Goal: Task Accomplishment & Management: Complete application form

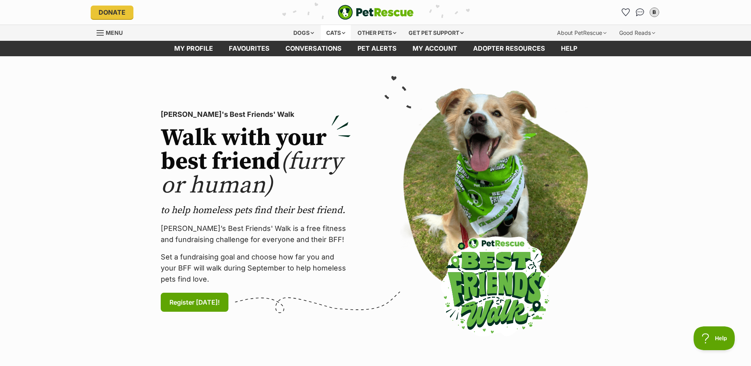
click at [329, 35] on div "Cats" at bounding box center [335, 33] width 30 height 16
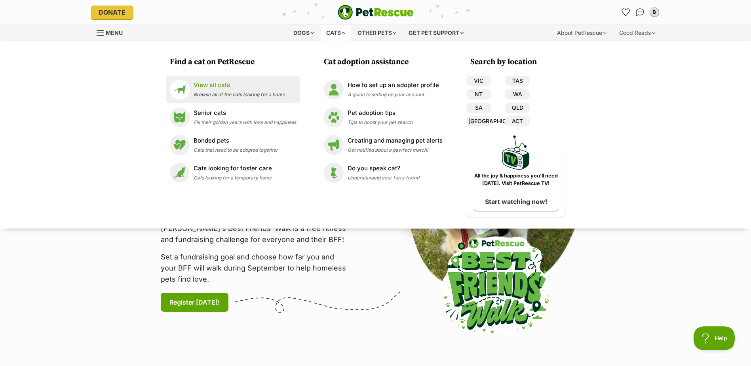
click at [252, 95] on span "Browse all of the cats looking for a home" at bounding box center [238, 94] width 91 height 6
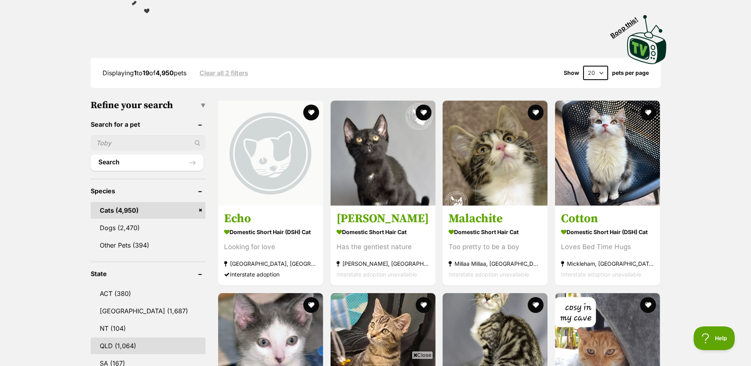
click at [122, 338] on link "QLD (1,064)" at bounding box center [148, 345] width 115 height 17
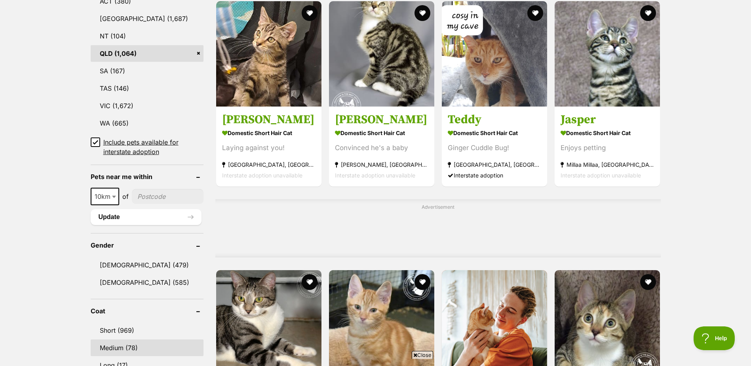
scroll to position [475, 0]
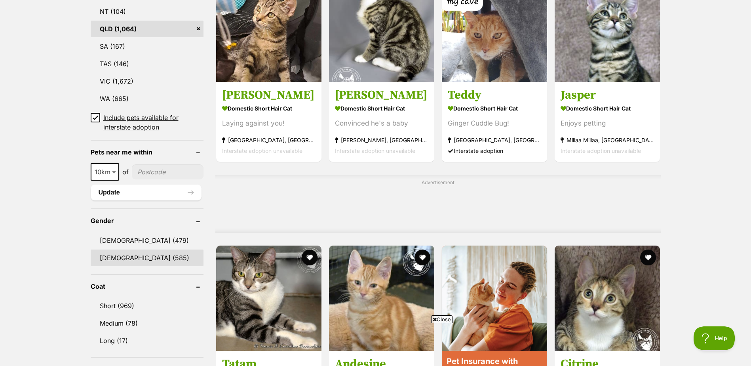
click at [122, 253] on link "Female (585)" at bounding box center [147, 257] width 113 height 17
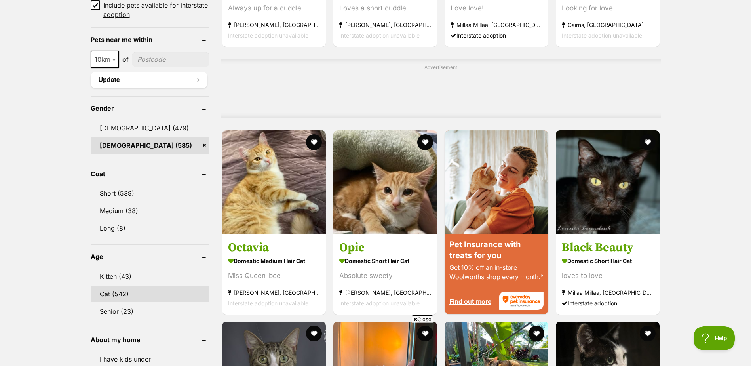
scroll to position [593, 0]
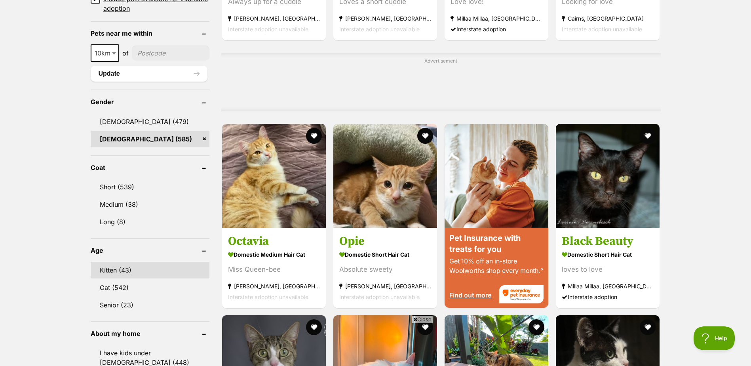
click at [122, 271] on link "Kitten (43)" at bounding box center [150, 270] width 119 height 17
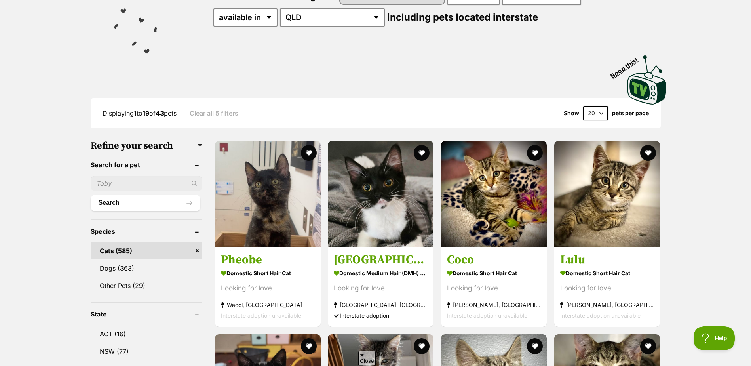
scroll to position [119, 0]
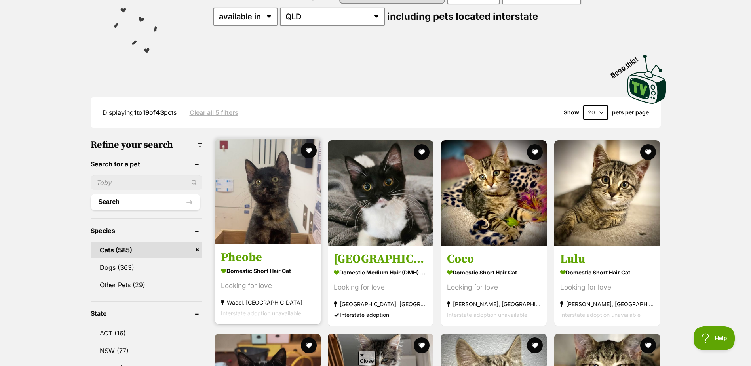
click at [259, 258] on h3 "Pheobe" at bounding box center [268, 257] width 94 height 15
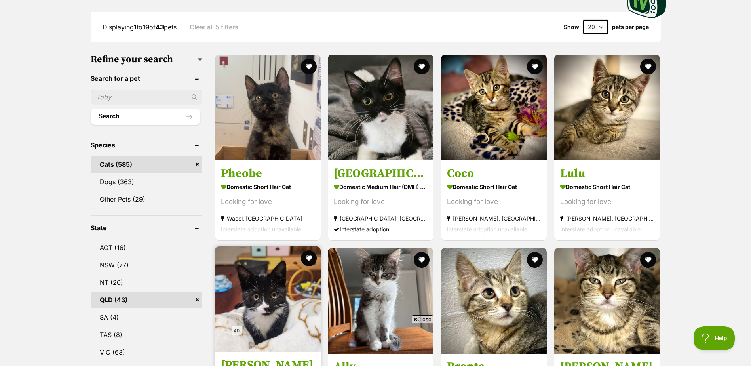
scroll to position [198, 0]
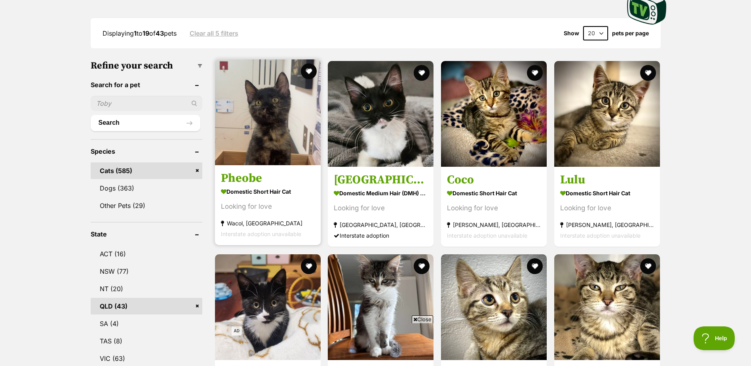
click at [243, 155] on img at bounding box center [268, 112] width 106 height 106
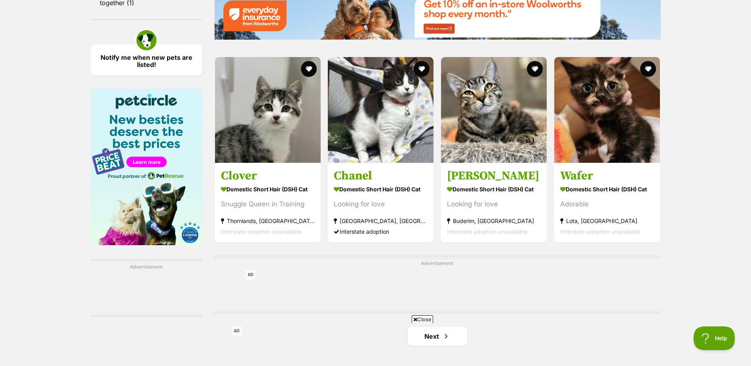
scroll to position [1147, 0]
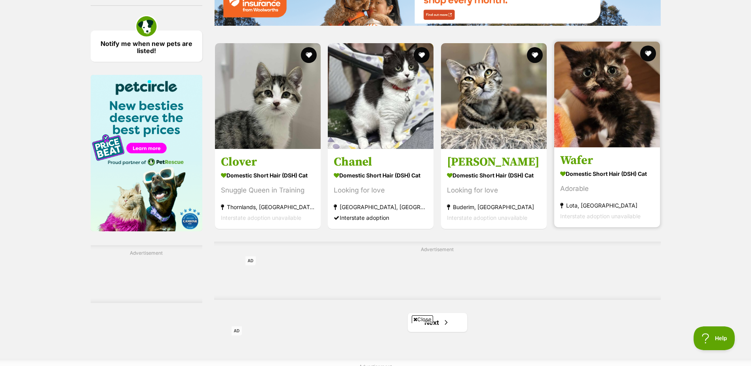
click at [625, 145] on img at bounding box center [607, 95] width 106 height 106
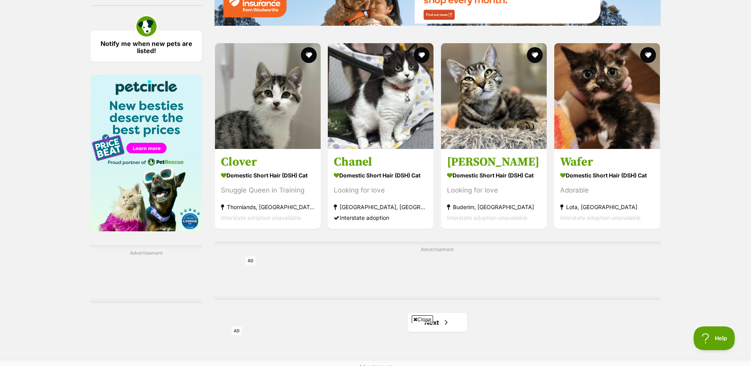
scroll to position [1345, 0]
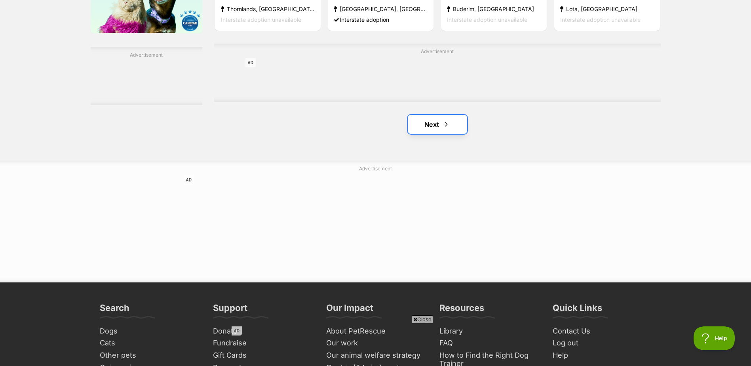
click at [412, 130] on link "Next" at bounding box center [437, 124] width 59 height 19
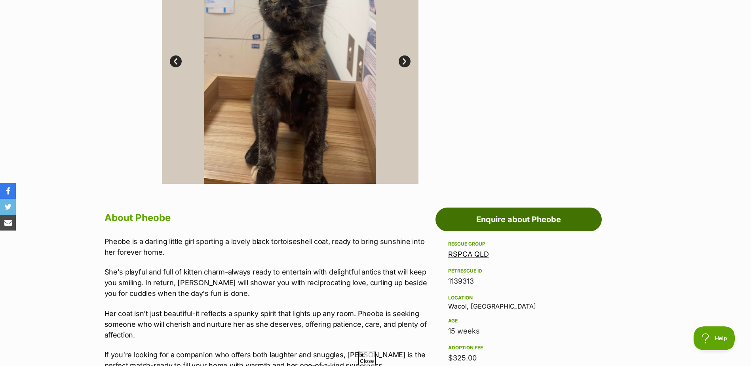
click at [514, 217] on link "Enquire about Pheobe" at bounding box center [518, 219] width 166 height 24
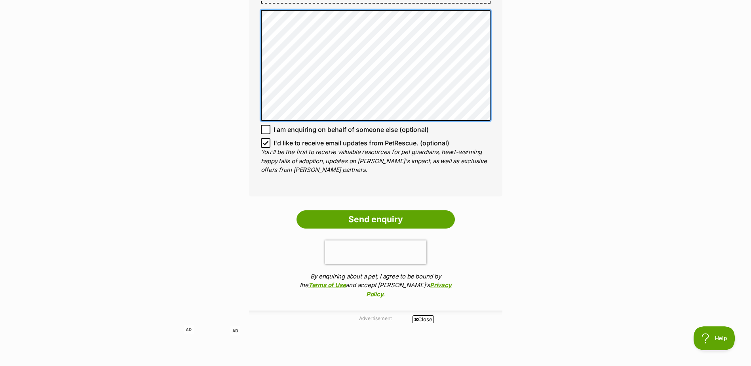
scroll to position [593, 0]
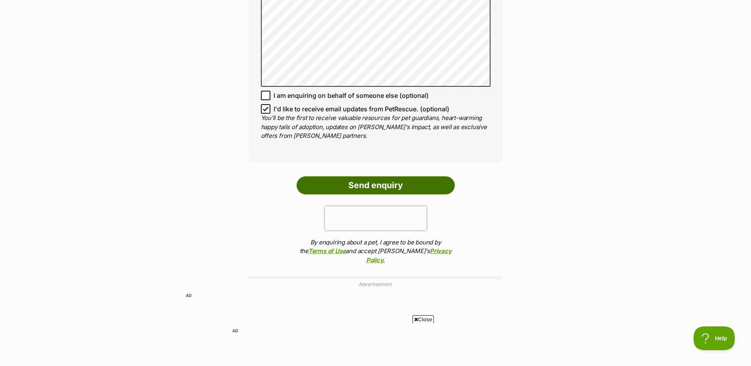
click at [395, 186] on input "Send enquiry" at bounding box center [375, 185] width 158 height 18
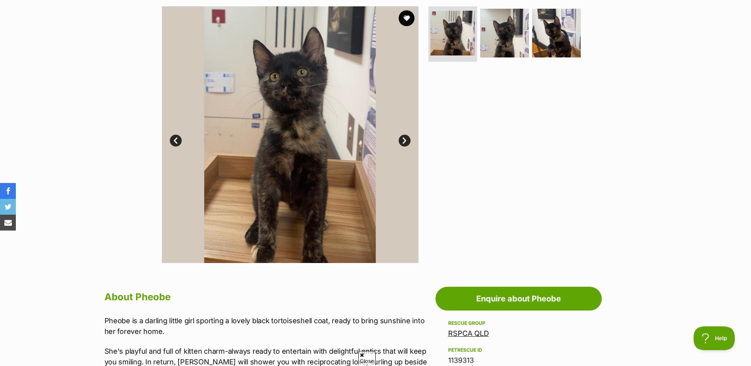
click at [405, 142] on link "Next" at bounding box center [404, 141] width 12 height 12
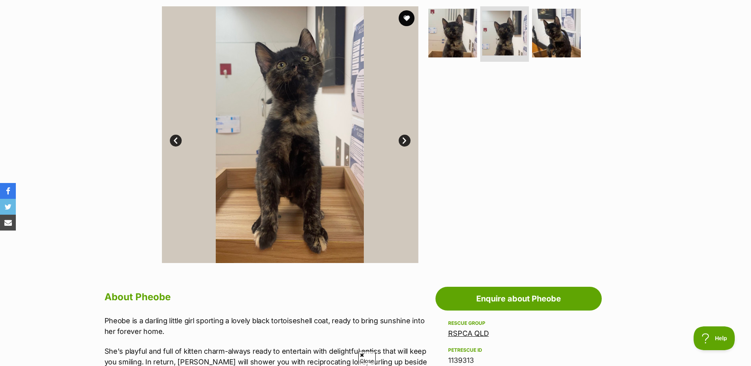
click at [405, 142] on link "Next" at bounding box center [404, 141] width 12 height 12
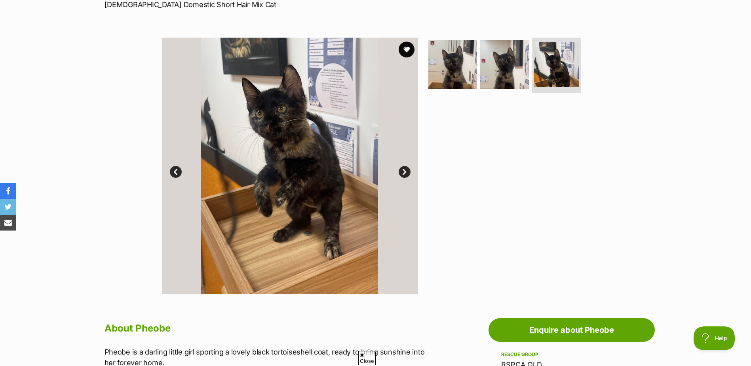
scroll to position [79, 0]
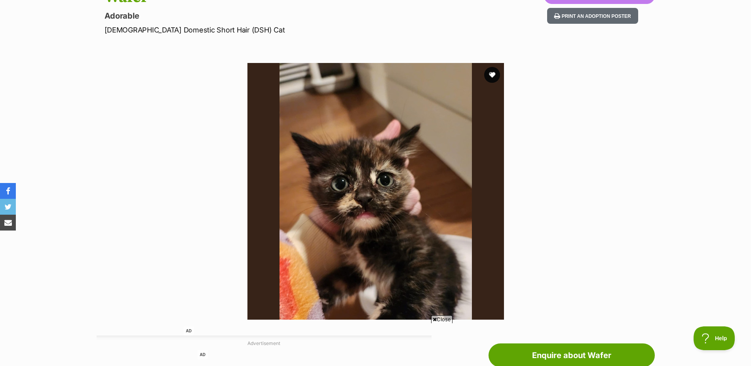
scroll to position [101, 0]
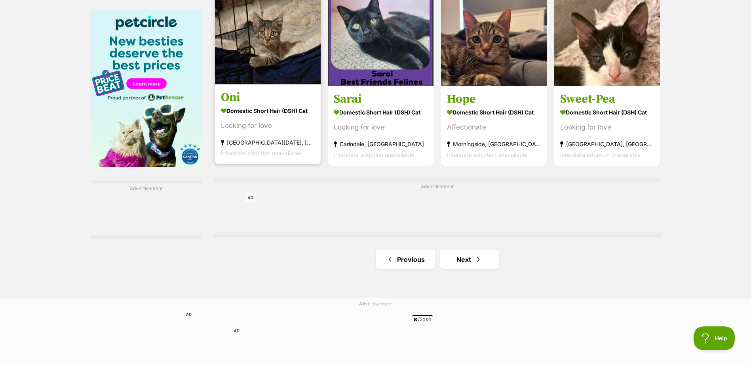
scroll to position [1345, 0]
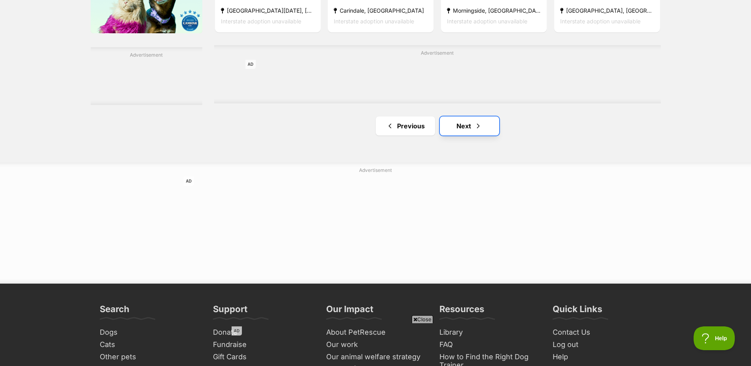
click at [444, 122] on link "Next" at bounding box center [469, 125] width 59 height 19
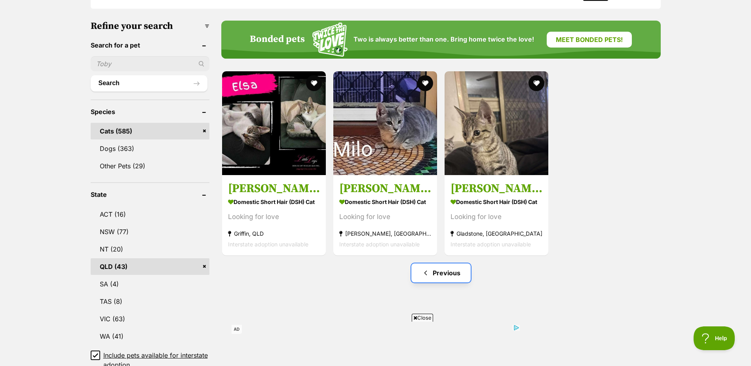
click at [446, 270] on link "Previous" at bounding box center [440, 272] width 59 height 19
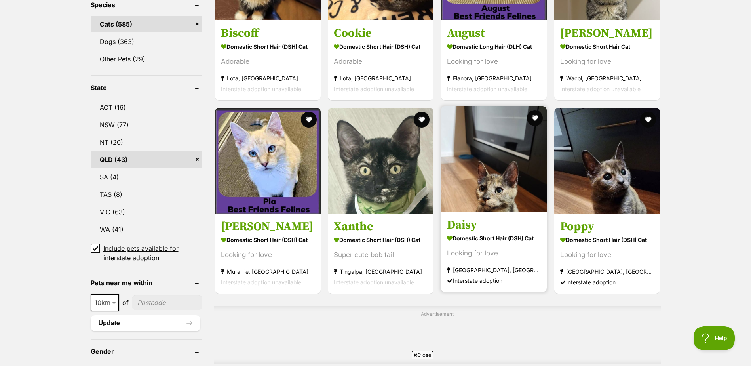
scroll to position [356, 0]
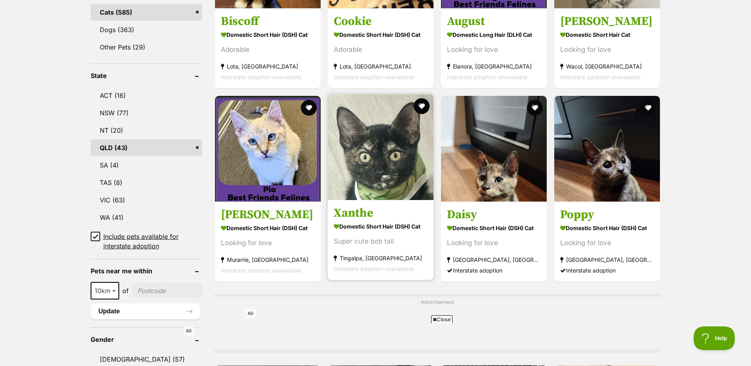
click at [358, 163] on img at bounding box center [381, 147] width 106 height 106
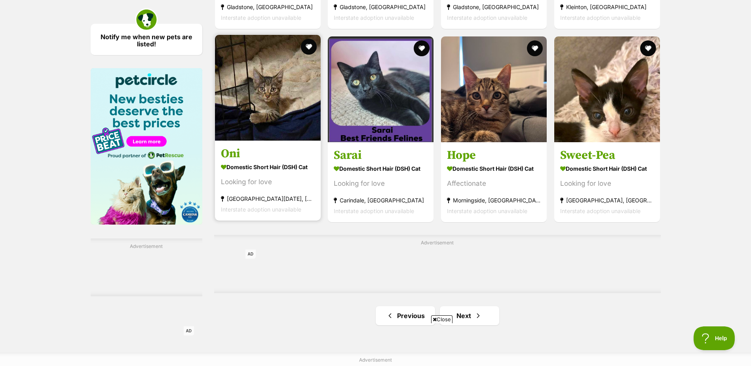
scroll to position [1227, 0]
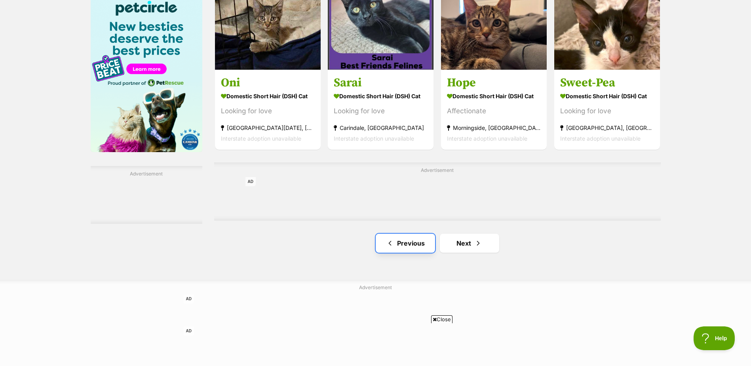
click at [405, 247] on link "Previous" at bounding box center [404, 242] width 59 height 19
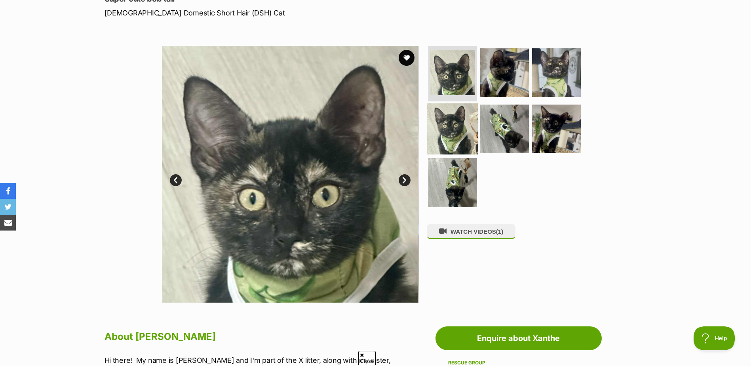
click at [458, 141] on img at bounding box center [452, 128] width 51 height 51
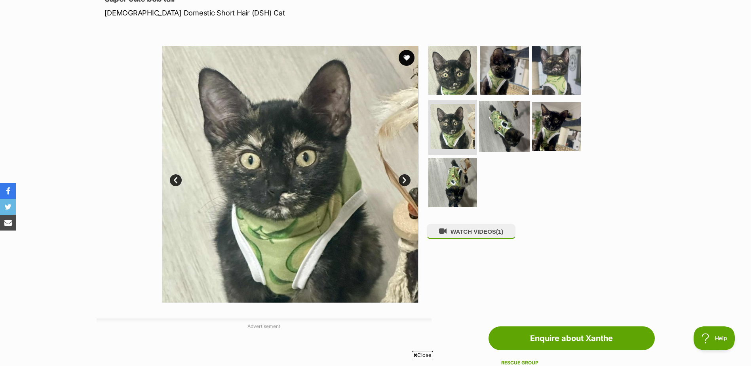
click at [495, 121] on img at bounding box center [504, 125] width 51 height 51
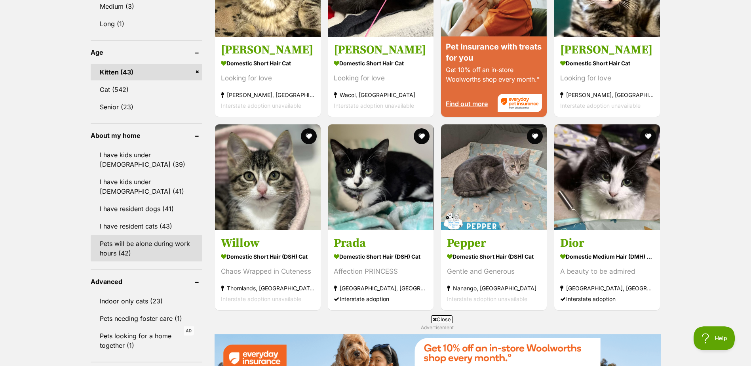
scroll to position [989, 0]
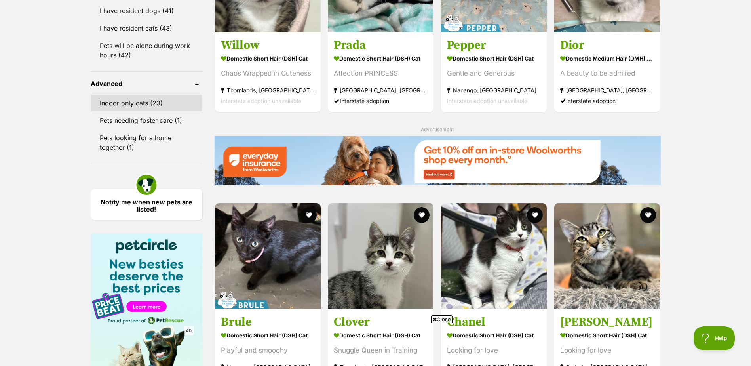
click at [138, 104] on link "Indoor only cats (23)" at bounding box center [147, 103] width 112 height 17
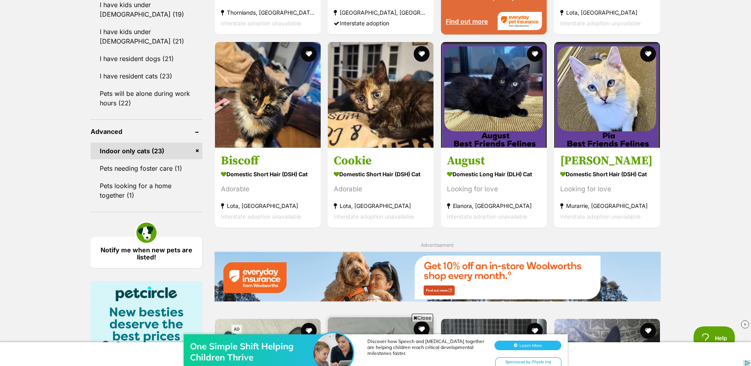
scroll to position [870, 0]
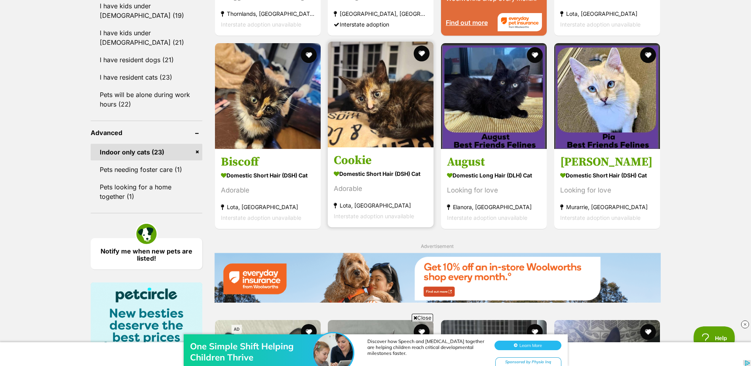
click at [362, 134] on img at bounding box center [381, 95] width 106 height 106
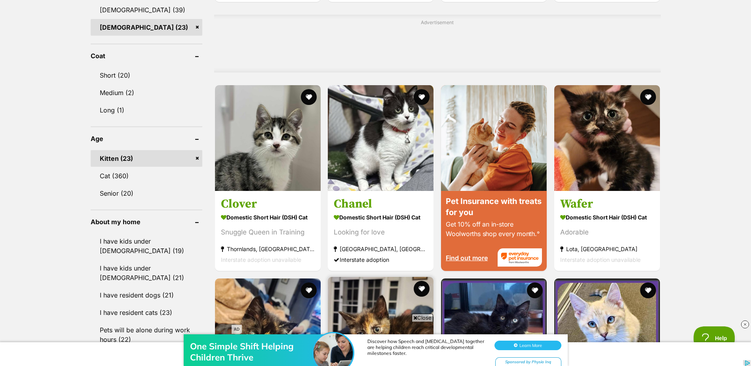
scroll to position [633, 0]
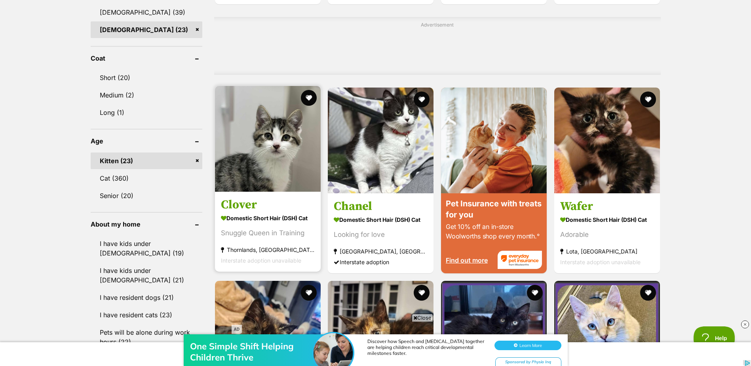
click at [277, 180] on img at bounding box center [268, 139] width 106 height 106
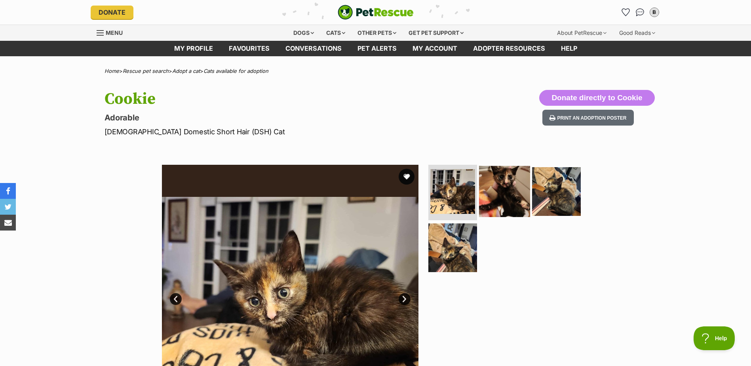
click at [500, 192] on img at bounding box center [504, 191] width 51 height 51
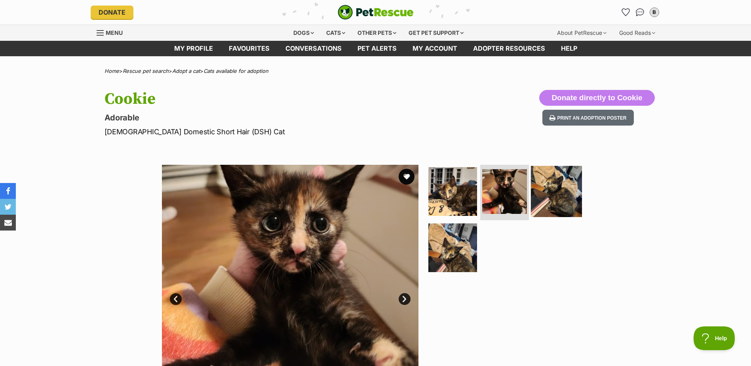
click at [572, 196] on img at bounding box center [556, 191] width 51 height 51
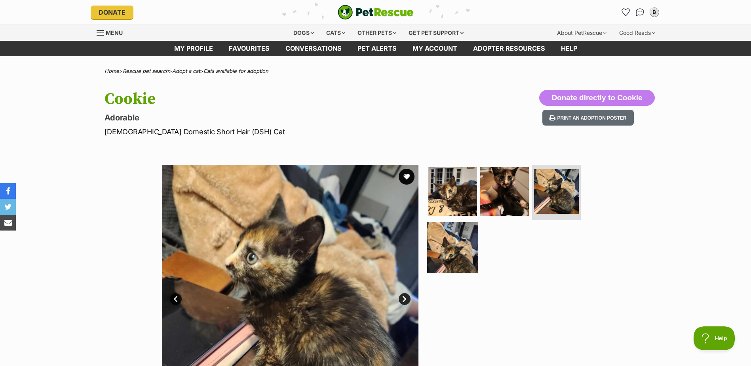
click at [466, 250] on img at bounding box center [452, 247] width 51 height 51
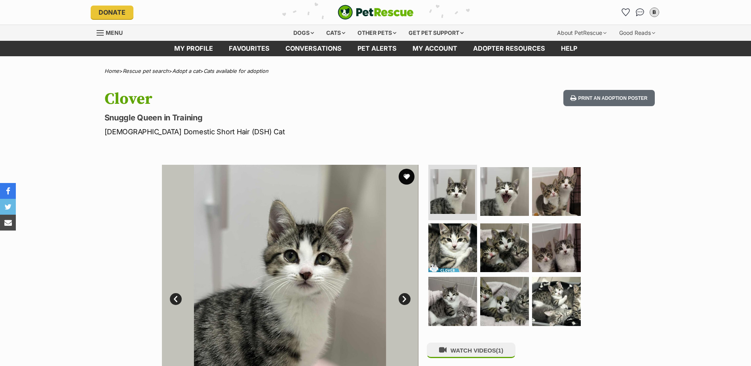
click at [460, 224] on img at bounding box center [452, 247] width 49 height 49
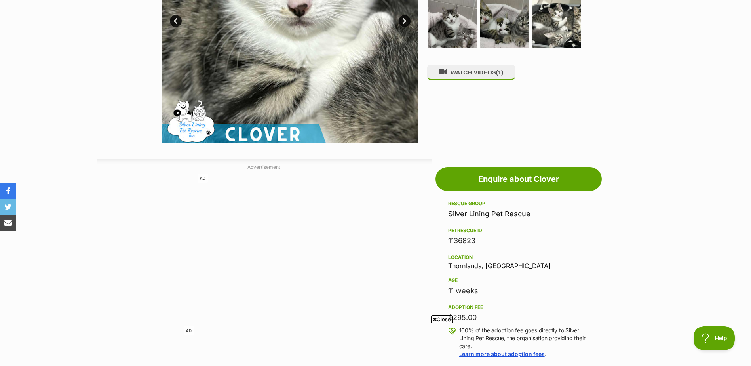
scroll to position [79, 0]
